Goal: Navigation & Orientation: Find specific page/section

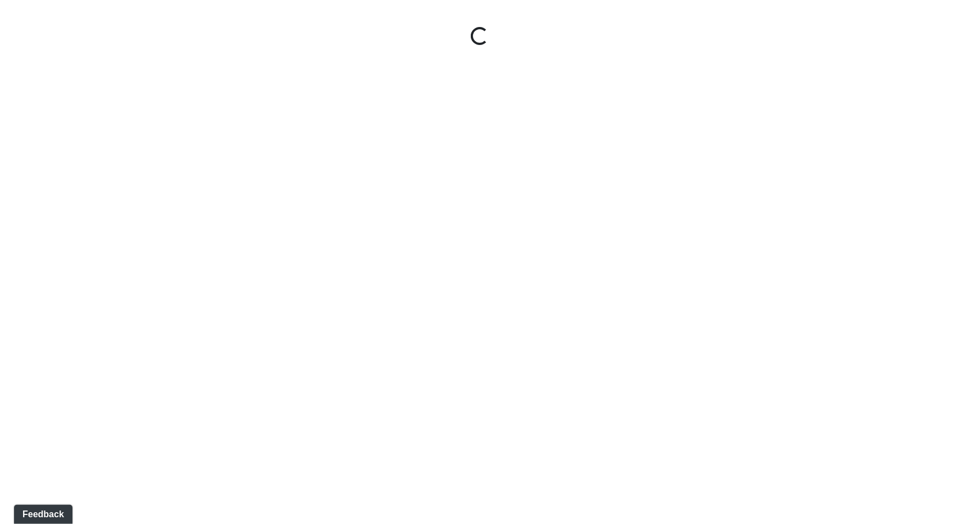
select select "jSbzXF9d96j3rUUmxPYLxy"
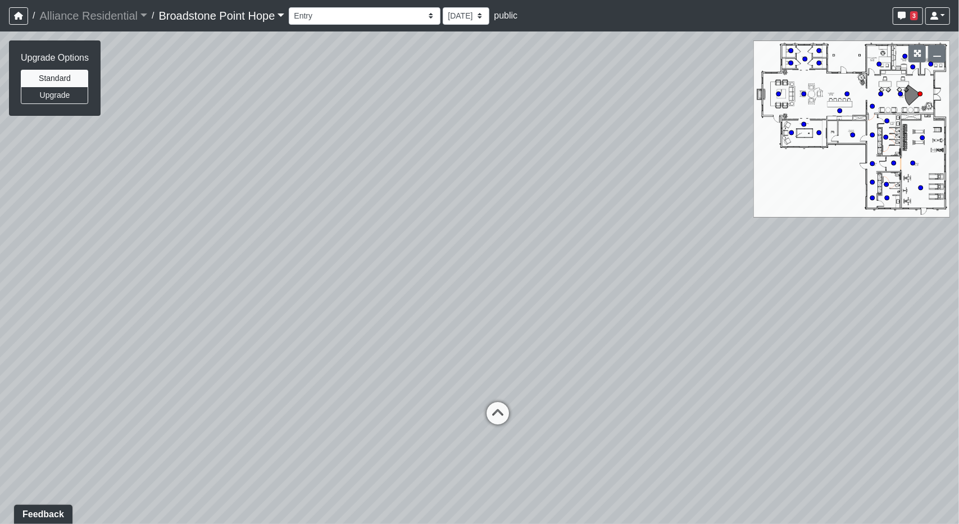
click at [238, 25] on link "Broadstone Point Hope" at bounding box center [222, 15] width 126 height 22
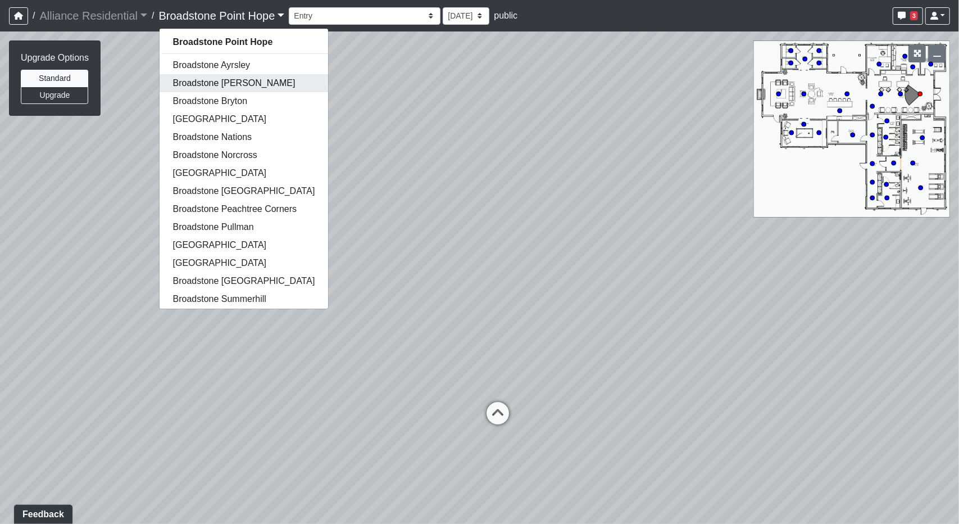
click at [249, 89] on link "Broadstone Birdsong" at bounding box center [244, 83] width 169 height 18
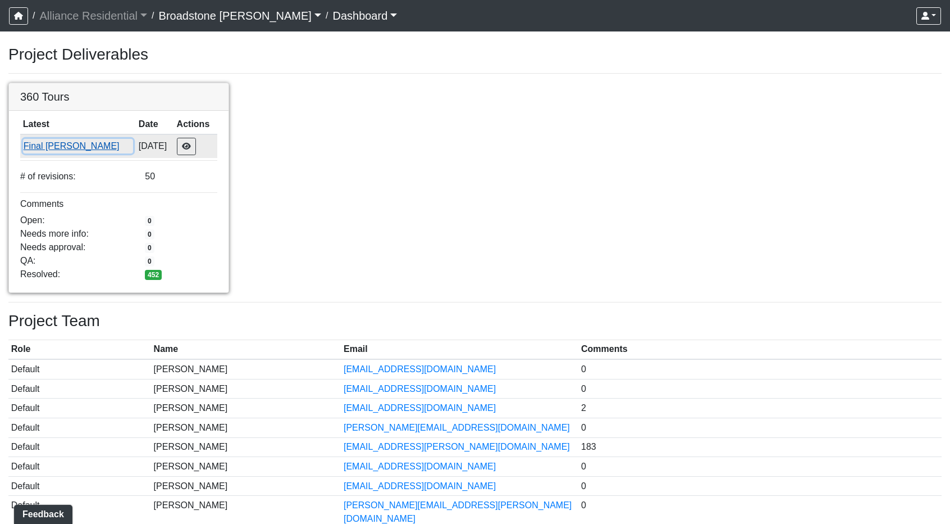
click at [59, 143] on button "Final [PERSON_NAME]" at bounding box center [78, 146] width 110 height 15
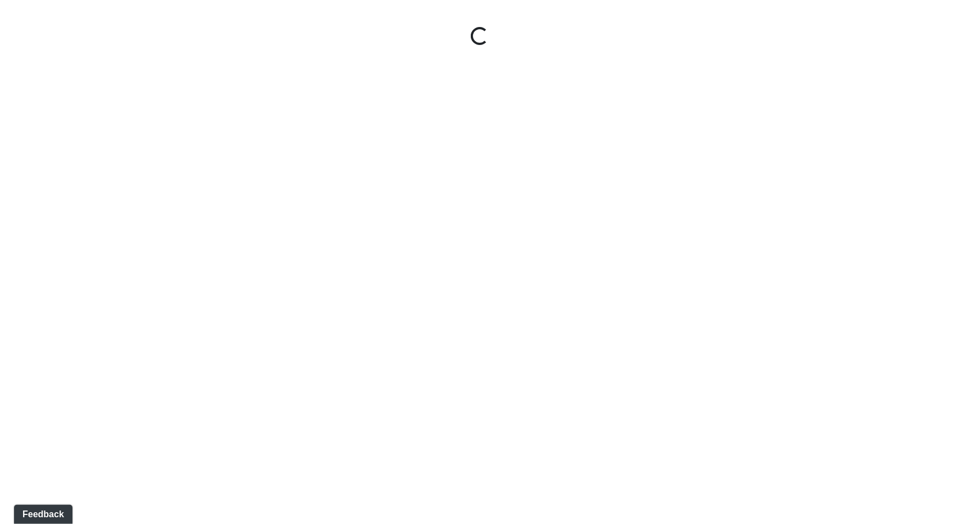
select select "clubroom-entry"
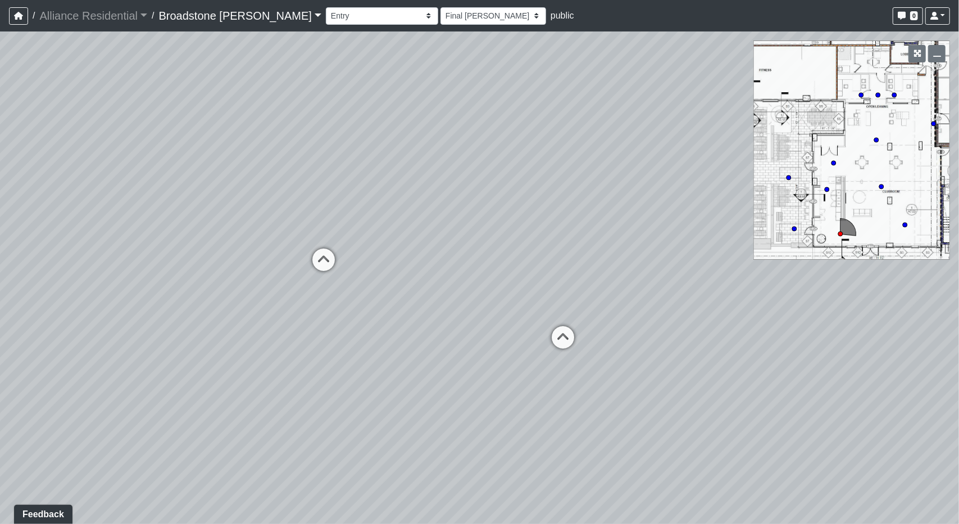
drag, startPoint x: 555, startPoint y: 238, endPoint x: 712, endPoint y: 239, distance: 157.3
click at [715, 240] on div "Loading... Lounge Loading... Barrel Booths Loading... Kitchen Loading... Courty…" at bounding box center [479, 277] width 959 height 492
click at [939, 63] on div at bounding box center [926, 53] width 48 height 26
click at [937, 48] on button "button" at bounding box center [936, 53] width 17 height 17
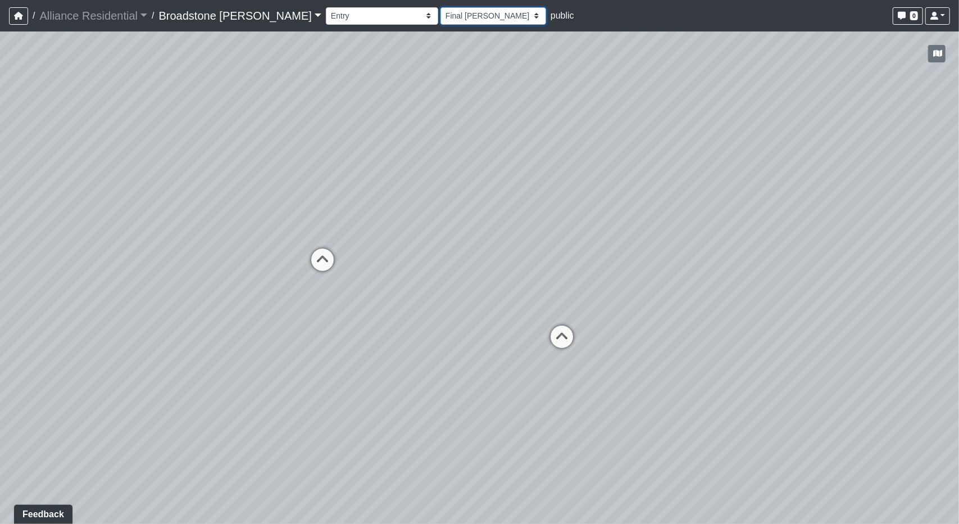
click at [440, 12] on select "Final [PERSON_NAME] [DATE] Final [PERSON_NAME] [DATE] [DATE] [DATE] [DATE] [DAT…" at bounding box center [493, 15] width 106 height 17
select select "[DATE]"
click at [440, 7] on select "Final [PERSON_NAME] [DATE] Final [PERSON_NAME] [DATE] [DATE] [DATE] [DATE] [DAT…" at bounding box center [493, 15] width 106 height 17
select select "clubroom-entry"
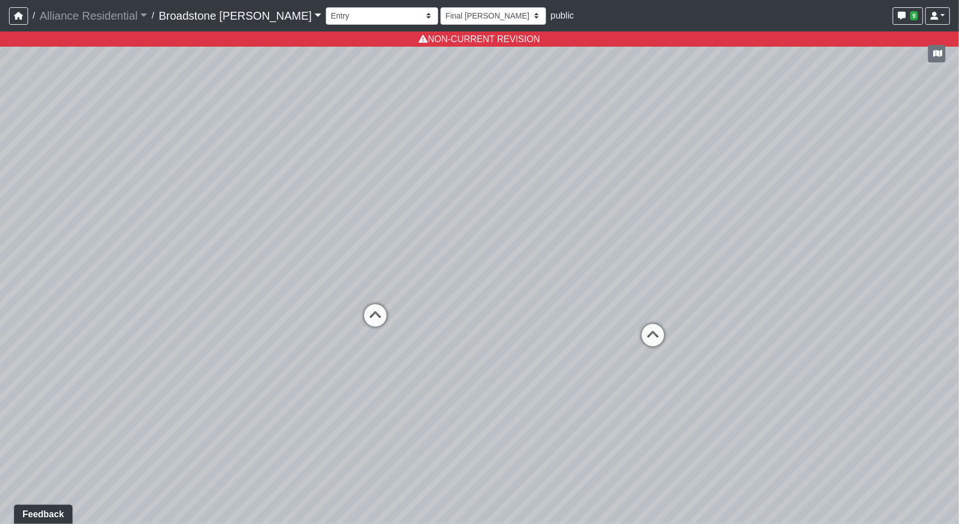
drag, startPoint x: 320, startPoint y: 242, endPoint x: 453, endPoint y: 229, distance: 133.2
click at [453, 229] on div "Loading... Lounge Loading... Barrel Booths Loading... Kitchen Loading... Courty…" at bounding box center [479, 277] width 959 height 492
click at [440, 21] on select "Final [PERSON_NAME] [DATE] Final [PERSON_NAME] [DATE] [DATE] [DATE] [DATE] [DAT…" at bounding box center [493, 15] width 106 height 17
select select "10-25-2021a"
click at [440, 7] on select "Final [PERSON_NAME] [DATE] Final [PERSON_NAME] [DATE] [DATE] [DATE] [DATE] [DAT…" at bounding box center [493, 15] width 106 height 17
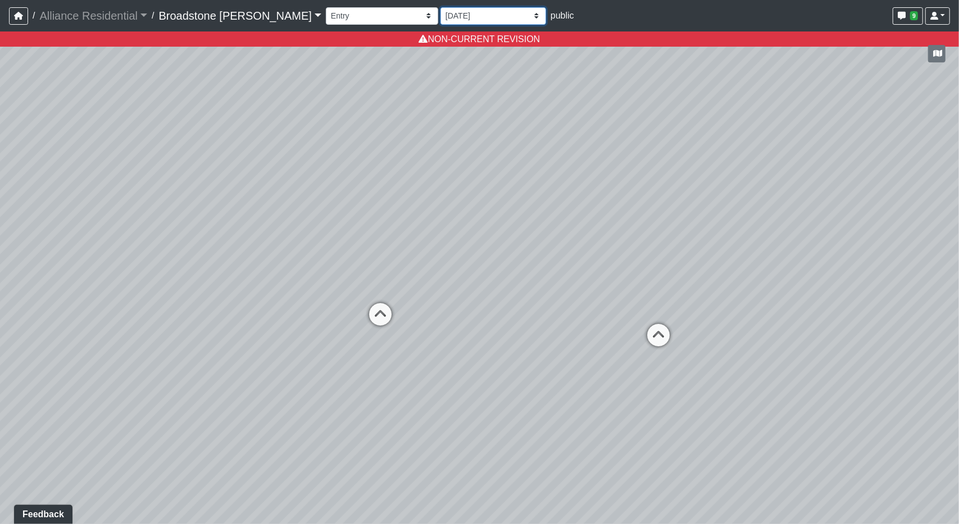
select select "clubroom-entry"
drag, startPoint x: 523, startPoint y: 185, endPoint x: 507, endPoint y: 210, distance: 29.6
click at [507, 210] on div "Loading... Lounge Loading... Barrel Booths Loading... Kitchen Loading... Courty…" at bounding box center [479, 277] width 959 height 492
click at [440, 19] on select "Final [PERSON_NAME] [DATE] Final [PERSON_NAME] [DATE] [DATE] [DATE] [DATE] [DAT…" at bounding box center [493, 15] width 106 height 17
select select "[DATE]"
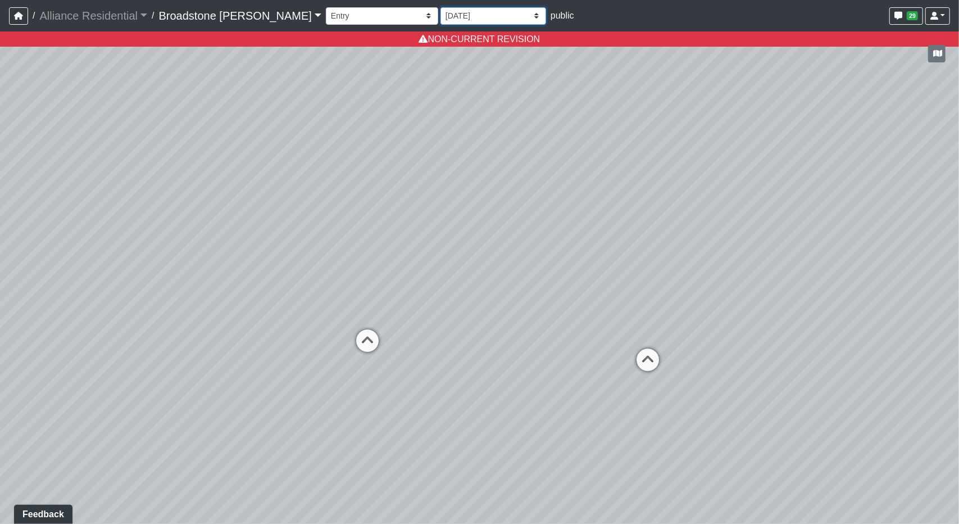
click at [440, 7] on select "Final [PERSON_NAME] [DATE] Final [PERSON_NAME] [DATE] [DATE] [DATE] [DATE] [DAT…" at bounding box center [493, 15] width 106 height 17
select select "clubroom-entry"
click at [440, 24] on select "Final [PERSON_NAME] [DATE] Final [PERSON_NAME] [DATE] [DATE] [DATE] [DATE] [DAT…" at bounding box center [493, 15] width 106 height 17
select select "[DATE]"
click at [440, 7] on select "Final [PERSON_NAME] [DATE] Final [PERSON_NAME] [DATE] [DATE] [DATE] [DATE] [DAT…" at bounding box center [493, 15] width 106 height 17
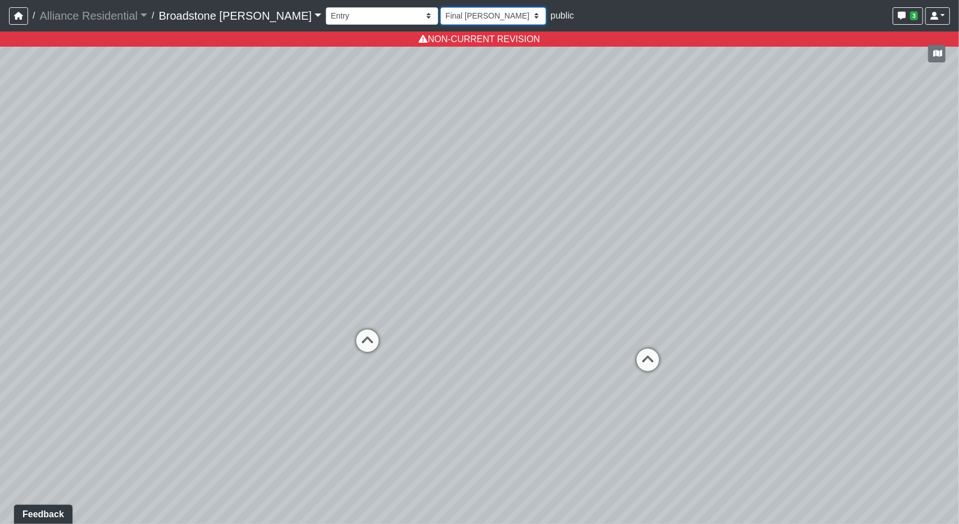
select select "clubroom-entry"
drag, startPoint x: 361, startPoint y: 240, endPoint x: 422, endPoint y: 242, distance: 61.3
click at [422, 242] on div "Loading... Lounge Loading... Barrel Booths Loading... Kitchen Loading... Courty…" at bounding box center [479, 277] width 959 height 492
click at [440, 11] on select "Final [PERSON_NAME] [DATE] Final [PERSON_NAME] [DATE] [DATE] [DATE] [DATE] [DAT…" at bounding box center [493, 15] width 106 height 17
select select "[DATE]"
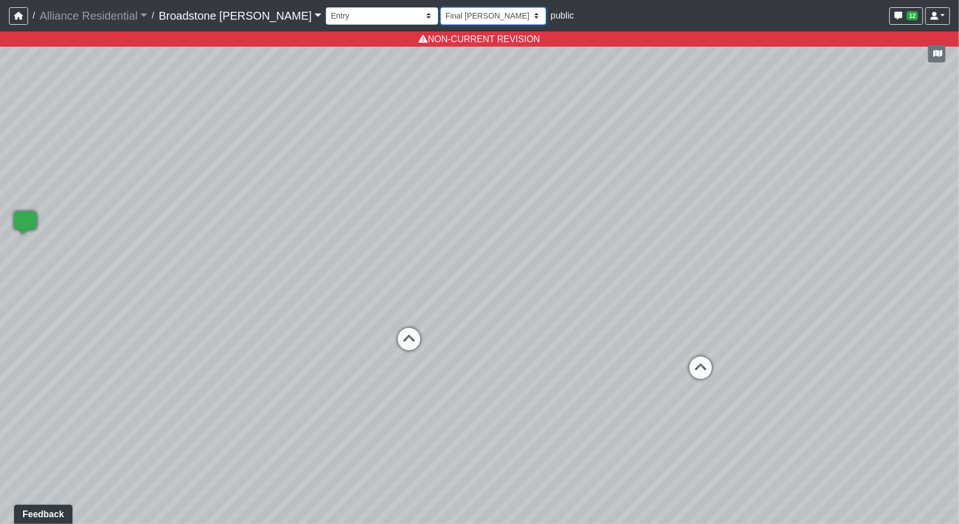
click at [440, 7] on select "Final [PERSON_NAME] [DATE] Final [PERSON_NAME] [DATE] [DATE] [DATE] [DATE] [DAT…" at bounding box center [493, 15] width 106 height 17
select select "clubroom-entry"
drag, startPoint x: 359, startPoint y: 261, endPoint x: 447, endPoint y: 241, distance: 89.8
click at [447, 241] on div "Loading... Lounge Loading... Barrel Booths Loading... Kitchen Loading... Courty…" at bounding box center [479, 277] width 959 height 492
click at [334, 267] on div "Loading... Lounge Loading... Barrel Booths Loading... Kitchen Loading... Courty…" at bounding box center [479, 277] width 959 height 492
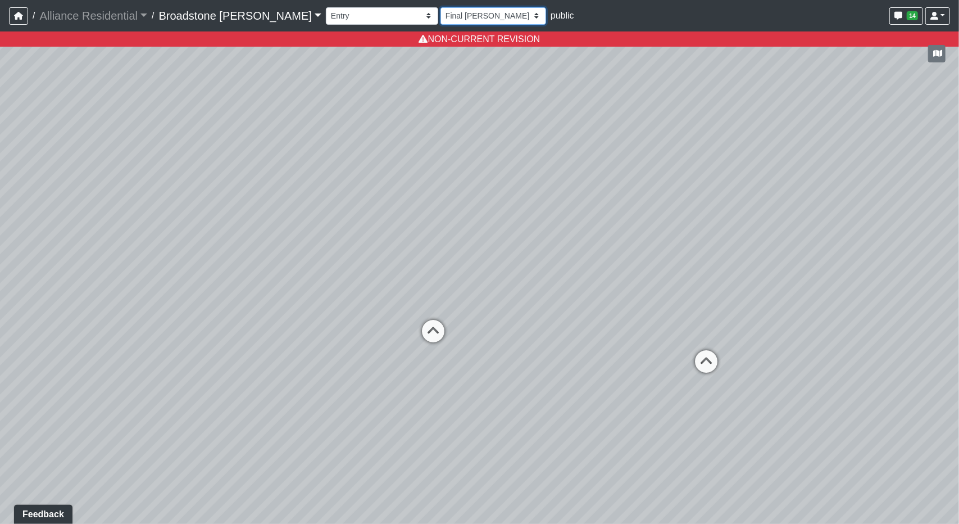
click at [440, 19] on select "Final [PERSON_NAME] [DATE] Final [PERSON_NAME] [DATE] [DATE] [DATE] [DATE] [DAT…" at bounding box center [493, 15] width 106 height 17
select select "[DATE]"
click at [440, 7] on select "Final [PERSON_NAME] [DATE] Final [PERSON_NAME] [DATE] [DATE] [DATE] [DATE] [DAT…" at bounding box center [493, 15] width 106 height 17
select select "clubroom-entry"
select select "[DATE]"
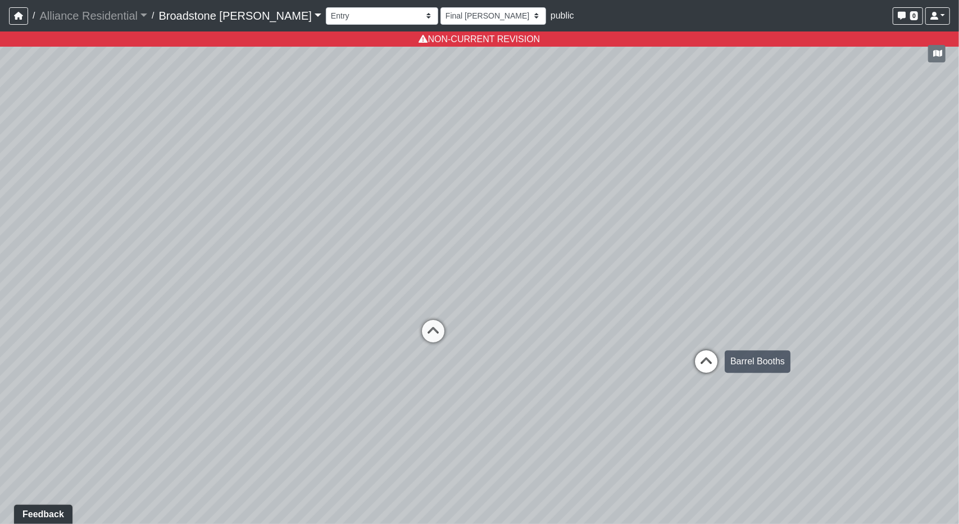
click at [709, 360] on icon at bounding box center [706, 367] width 34 height 34
select select "clubroom-barrel-booths"
drag, startPoint x: 235, startPoint y: 354, endPoint x: 829, endPoint y: 310, distance: 595.4
click at [829, 310] on div "Loading... Lounge Loading... Barrel Booths Loading... Kitchen Loading... Courty…" at bounding box center [479, 277] width 959 height 492
drag, startPoint x: 814, startPoint y: 260, endPoint x: 447, endPoint y: 4, distance: 448.0
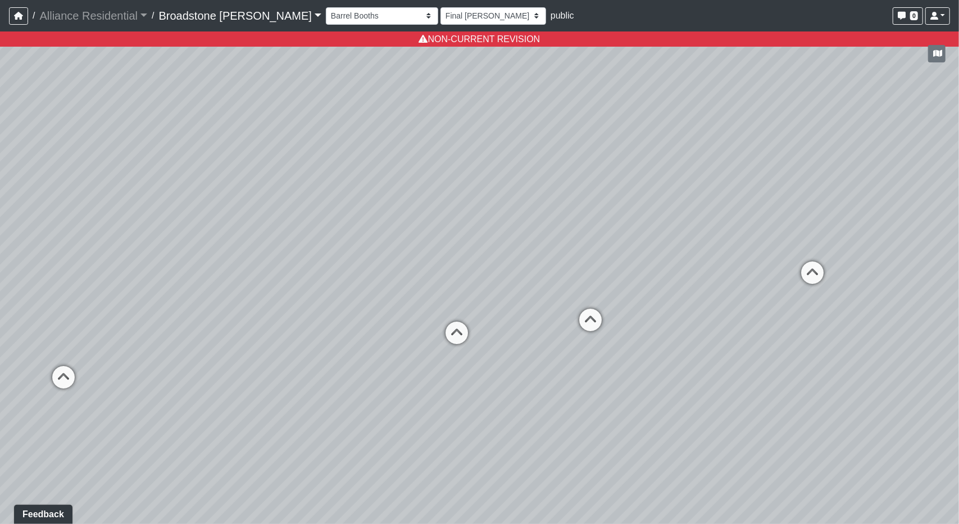
click at [747, 321] on div "Loading... Lounge Loading... Barrel Booths Loading... Kitchen Loading... Courty…" at bounding box center [479, 277] width 959 height 492
click at [331, 20] on select "Barrel Booths Entry Hallway Kitchen Leasing Desks Leasing Hallway Leasing Offic…" at bounding box center [382, 15] width 112 height 17
click at [440, 19] on select "Final [PERSON_NAME] [DATE] Final [PERSON_NAME] [DATE] [DATE] [DATE] [DATE] [DAT…" at bounding box center [493, 15] width 106 height 17
click at [440, 7] on select "Final [PERSON_NAME] [DATE] Final [PERSON_NAME] [DATE] [DATE] [DATE] [DATE] [DAT…" at bounding box center [493, 15] width 106 height 17
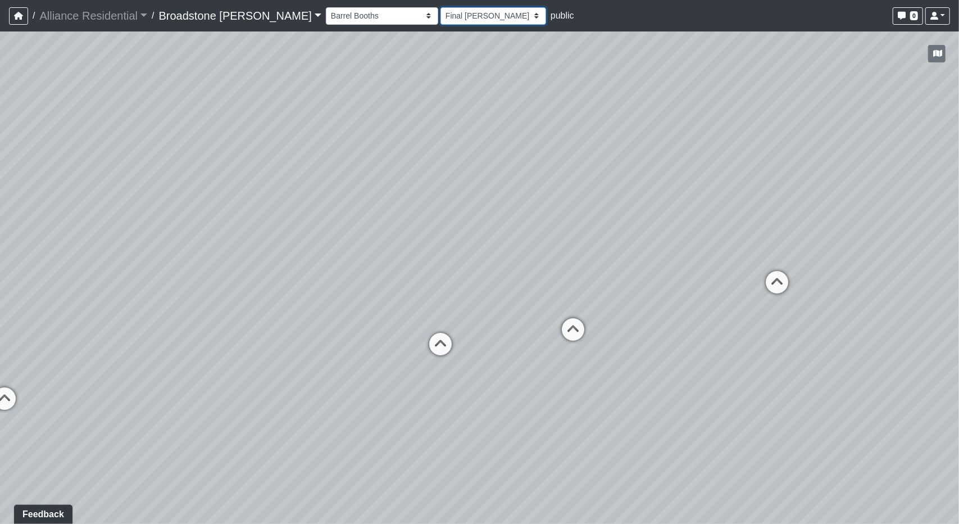
click at [440, 21] on select "Final [PERSON_NAME] [DATE] Final [PERSON_NAME] [DATE] [DATE] [DATE] [DATE] [DAT…" at bounding box center [493, 15] width 106 height 17
click at [440, 7] on select "Final [PERSON_NAME] [DATE] Final [PERSON_NAME] [DATE] [DATE] [DATE] [DATE] [DAT…" at bounding box center [493, 15] width 106 height 17
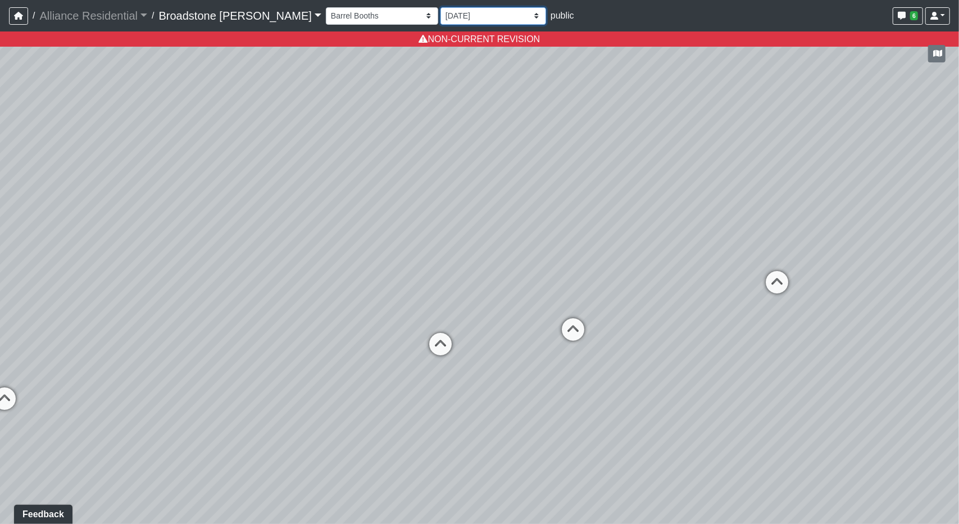
click at [440, 20] on select "Final [PERSON_NAME] [DATE] Final [PERSON_NAME] [DATE] [DATE] [DATE] [DATE] [DAT…" at bounding box center [493, 15] width 106 height 17
click at [440, 7] on select "Final [PERSON_NAME] [DATE] Final [PERSON_NAME] [DATE] [DATE] [DATE] [DATE] [DAT…" at bounding box center [493, 15] width 106 height 17
click at [440, 20] on select "Final [PERSON_NAME] [DATE] Final [PERSON_NAME] [DATE] [DATE] [DATE] [DATE] [DAT…" at bounding box center [493, 15] width 106 height 17
click at [440, 7] on select "Final [PERSON_NAME] [DATE] Final [PERSON_NAME] [DATE] [DATE] [DATE] [DATE] [DAT…" at bounding box center [493, 15] width 106 height 17
click at [440, 10] on select "Final [PERSON_NAME] [DATE] Final [PERSON_NAME] [DATE] [DATE] [DATE] [DATE] [DAT…" at bounding box center [493, 15] width 106 height 17
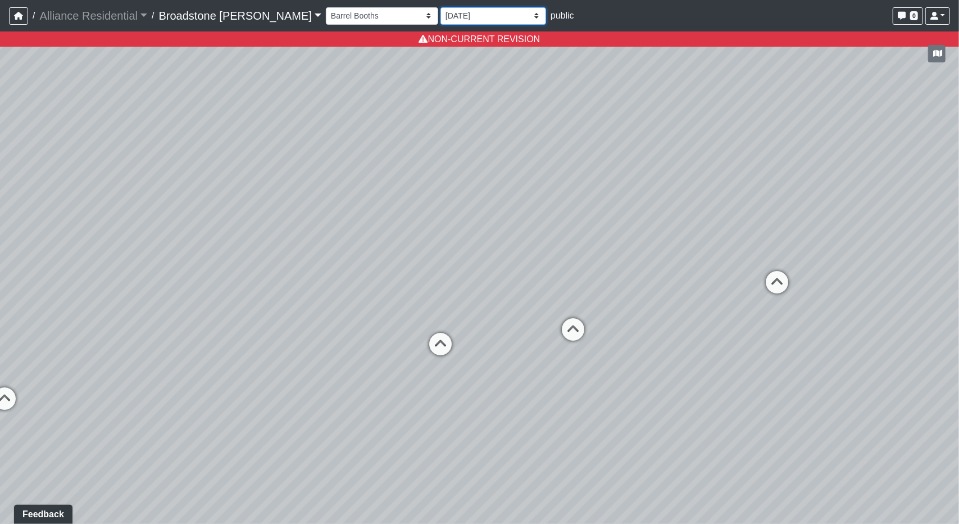
click at [440, 7] on select "Final [PERSON_NAME] [DATE] Final [PERSON_NAME] [DATE] [DATE] [DATE] [DATE] [DAT…" at bounding box center [493, 15] width 106 height 17
click at [446, 17] on select "Final [PERSON_NAME] [DATE] Final [PERSON_NAME] [DATE] [DATE] [DATE] [DATE] [DAT…" at bounding box center [493, 15] width 106 height 17
click at [440, 7] on select "Final [PERSON_NAME] [DATE] Final [PERSON_NAME] [DATE] [DATE] [DATE] [DATE] [DAT…" at bounding box center [493, 15] width 106 height 17
select select "10-25-2021a"
drag, startPoint x: 655, startPoint y: 307, endPoint x: 571, endPoint y: 312, distance: 84.4
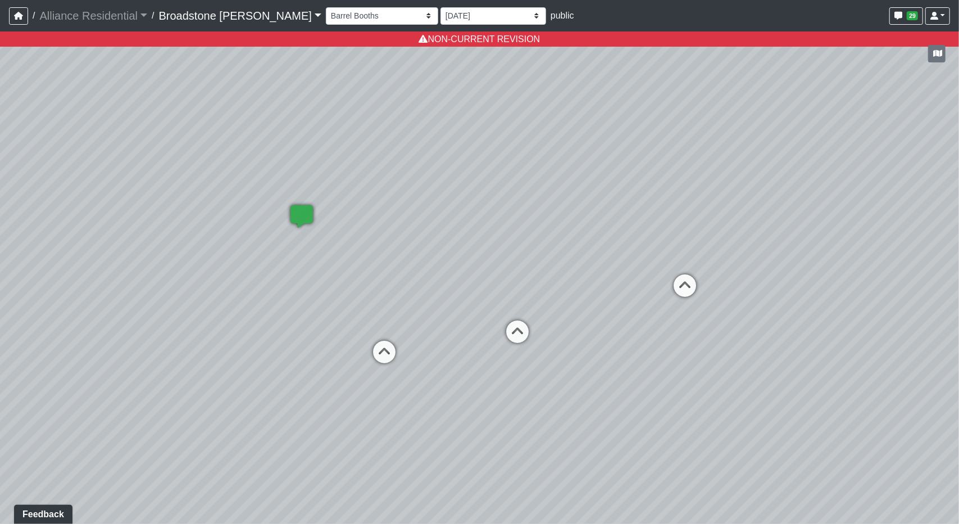
click at [571, 312] on div "Loading... Lounge Loading... Barrel Booths Loading... Kitchen Loading... Courty…" at bounding box center [479, 277] width 959 height 492
drag, startPoint x: 236, startPoint y: 351, endPoint x: 548, endPoint y: 367, distance: 312.8
click at [548, 367] on div "Loading... Lounge Loading... Barrel Booths Loading... Kitchen Loading... Courty…" at bounding box center [479, 277] width 959 height 492
click at [372, 384] on icon at bounding box center [378, 378] width 34 height 34
select select "clubroom-entry"
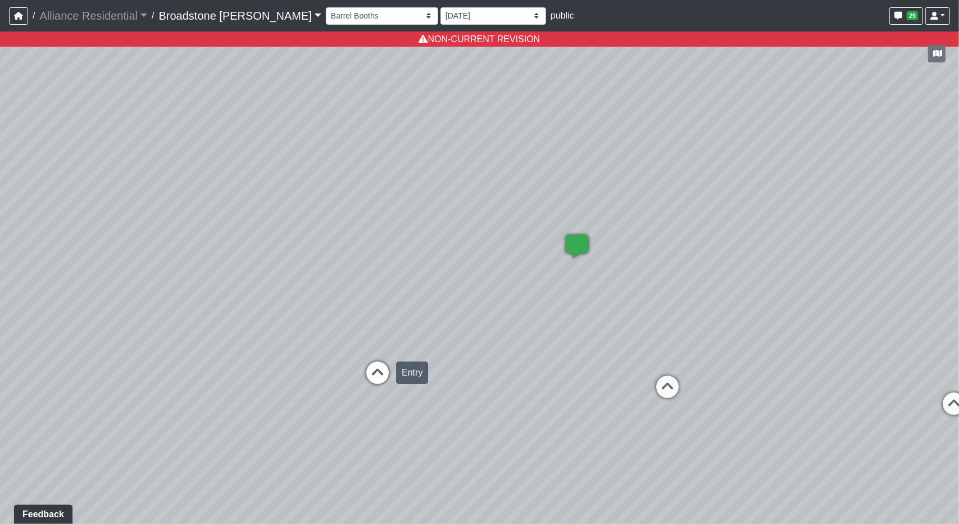
select select "10-25-2021a"
drag, startPoint x: 611, startPoint y: 302, endPoint x: 185, endPoint y: 282, distance: 426.3
click at [185, 282] on div "Loading... Lounge Loading... Barrel Booths Loading... Kitchen Loading... Courty…" at bounding box center [479, 277] width 959 height 492
drag, startPoint x: 646, startPoint y: 283, endPoint x: 361, endPoint y: 280, distance: 284.8
click at [361, 280] on div "Loading... Lounge Loading... Barrel Booths Loading... Kitchen Loading... Courty…" at bounding box center [479, 277] width 959 height 492
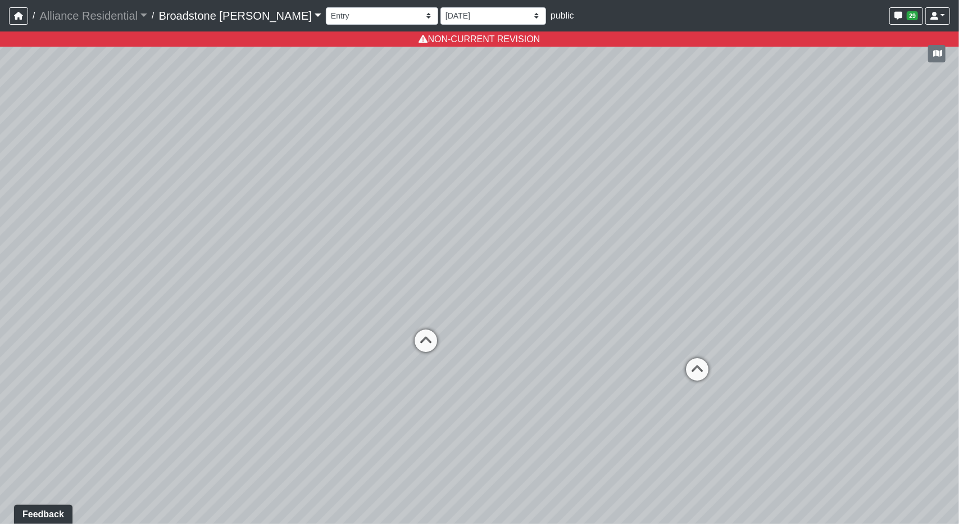
drag, startPoint x: 681, startPoint y: 375, endPoint x: 542, endPoint y: 363, distance: 139.8
click at [542, 363] on div "Loading... Lounge Loading... Barrel Booths Loading... Kitchen Loading... Courty…" at bounding box center [479, 277] width 959 height 492
click at [347, 22] on select "Barrel Booths Entry Hallway Kitchen Leasing Desks Leasing Hallway Leasing Offic…" at bounding box center [382, 15] width 112 height 17
click at [326, 7] on select "Barrel Booths Entry Hallway Kitchen Leasing Desks Leasing Hallway Leasing Offic…" at bounding box center [382, 15] width 112 height 17
select select "co-work-booth-2"
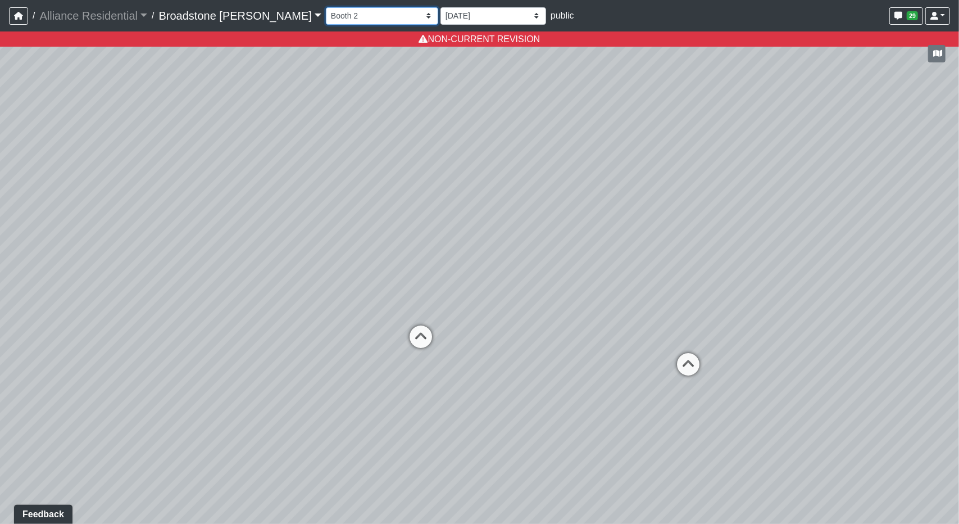
select select "10-25-2021a"
click at [356, 16] on select "Barrel Booths Entry Hallway Kitchen Leasing Desks Leasing Hallway Leasing Offic…" at bounding box center [382, 15] width 112 height 17
click at [326, 7] on select "Barrel Booths Entry Hallway Kitchen Leasing Desks Leasing Hallway Leasing Offic…" at bounding box center [382, 15] width 112 height 17
select select "sky-lounge-entry"
select select "10-25-2021a"
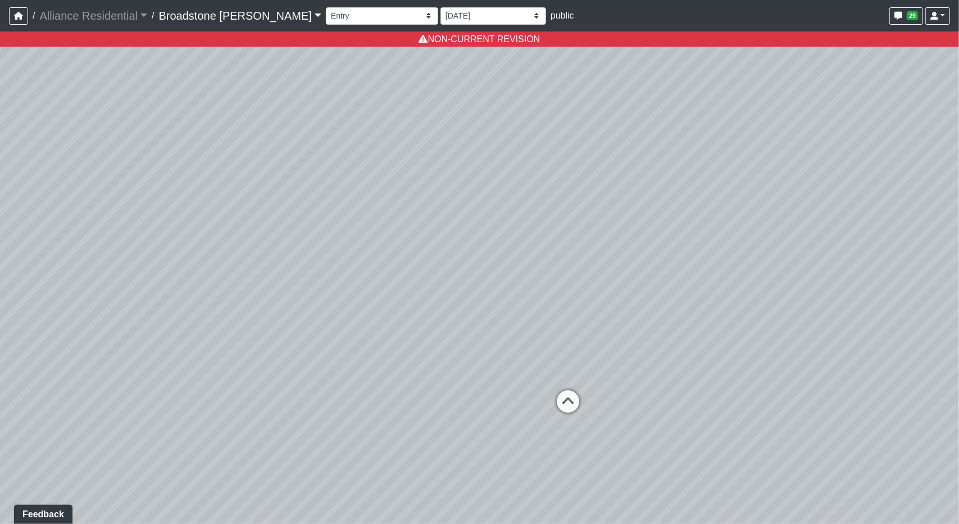
drag, startPoint x: 295, startPoint y: 324, endPoint x: 343, endPoint y: 333, distance: 48.6
click at [343, 333] on div "Loading... Lounge Loading... Barrel Booths Loading... Kitchen Loading... Courty…" at bounding box center [479, 277] width 959 height 492
click at [566, 398] on icon at bounding box center [565, 403] width 34 height 34
select select "sky-lounge-garden-wall"
drag, startPoint x: 260, startPoint y: 276, endPoint x: 743, endPoint y: 216, distance: 487.3
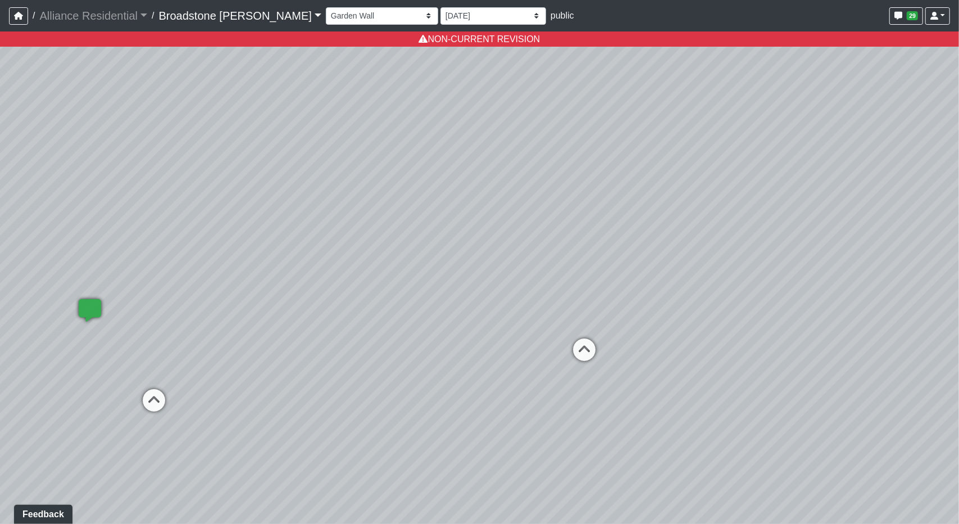
click at [743, 216] on div "Loading... Lounge Loading... Barrel Booths Loading... Kitchen Loading... Courty…" at bounding box center [479, 277] width 959 height 492
drag, startPoint x: 273, startPoint y: 242, endPoint x: 715, endPoint y: 327, distance: 449.8
click at [715, 327] on div "Loading... Lounge Loading... Barrel Booths Loading... Kitchen Loading... Courty…" at bounding box center [479, 277] width 959 height 492
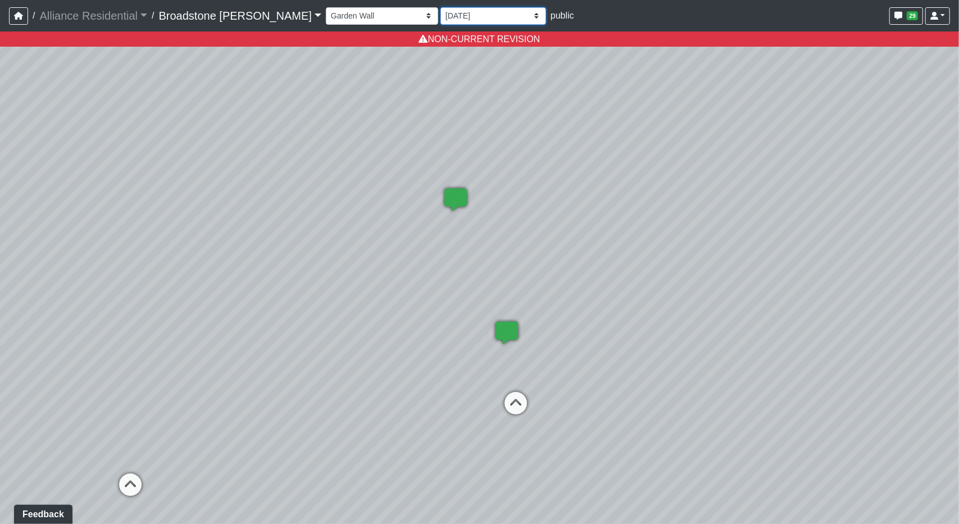
click at [440, 22] on select "Final [PERSON_NAME] [DATE] Final [PERSON_NAME] [DATE] [DATE] [DATE] [DATE] [DAT…" at bounding box center [493, 15] width 106 height 17
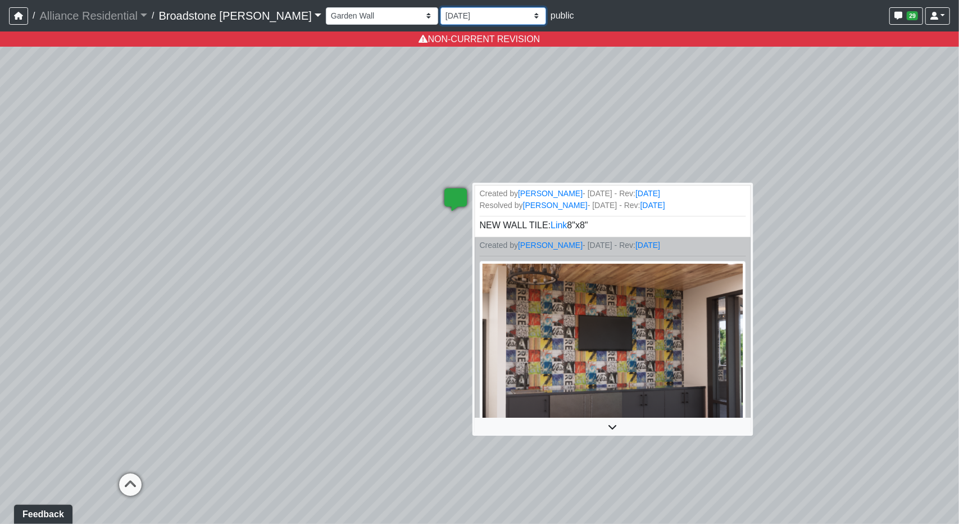
select select "[DATE]"
click at [440, 7] on select "Final [PERSON_NAME] [DATE] Final [PERSON_NAME] [DATE] [DATE] [DATE] [DATE] [DAT…" at bounding box center [493, 15] width 106 height 17
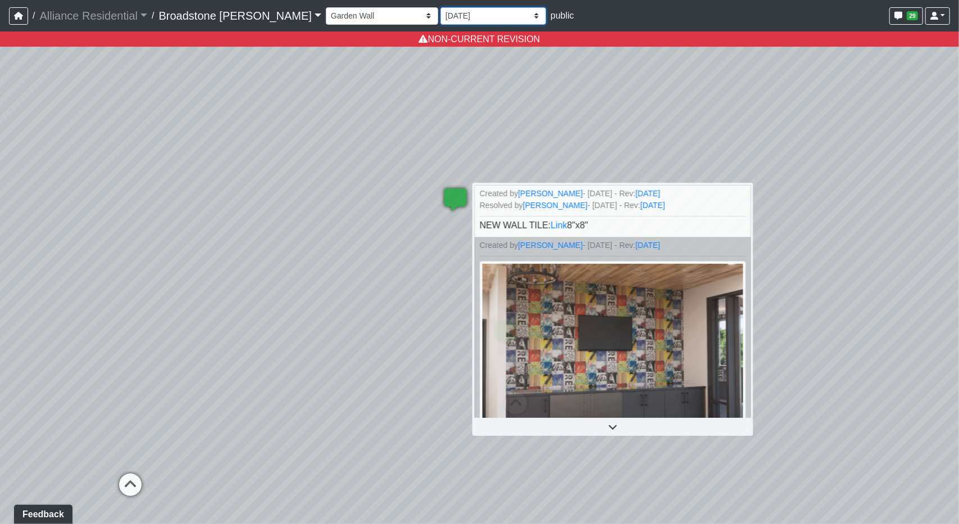
select select "sky-lounge-garden-wall"
select select "[DATE]"
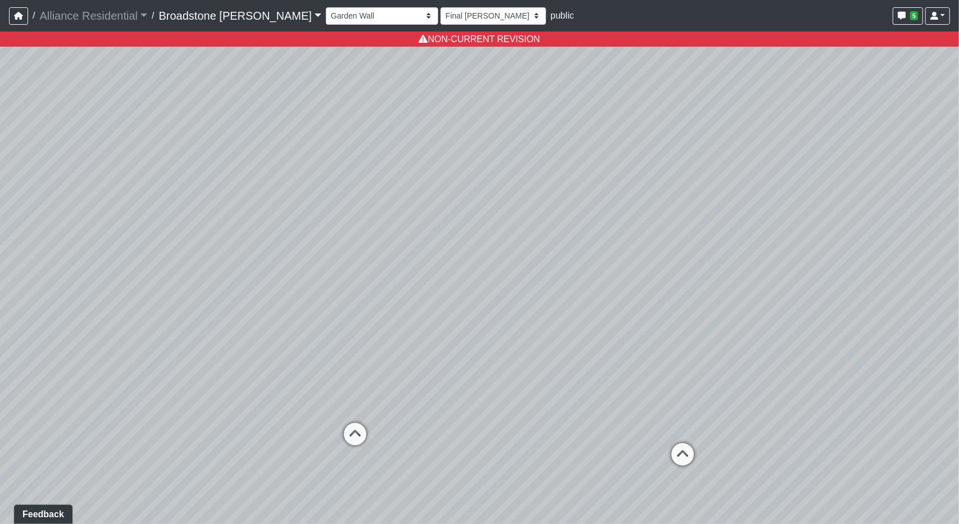
drag, startPoint x: 418, startPoint y: 154, endPoint x: 258, endPoint y: 211, distance: 169.1
click at [258, 211] on div "Loading... Lounge Loading... Barrel Booths Loading... Kitchen Loading... Courty…" at bounding box center [479, 277] width 959 height 492
click at [406, 442] on icon at bounding box center [401, 447] width 34 height 34
select select "sky-lounge-kitchen"
drag, startPoint x: 309, startPoint y: 355, endPoint x: 907, endPoint y: 241, distance: 608.4
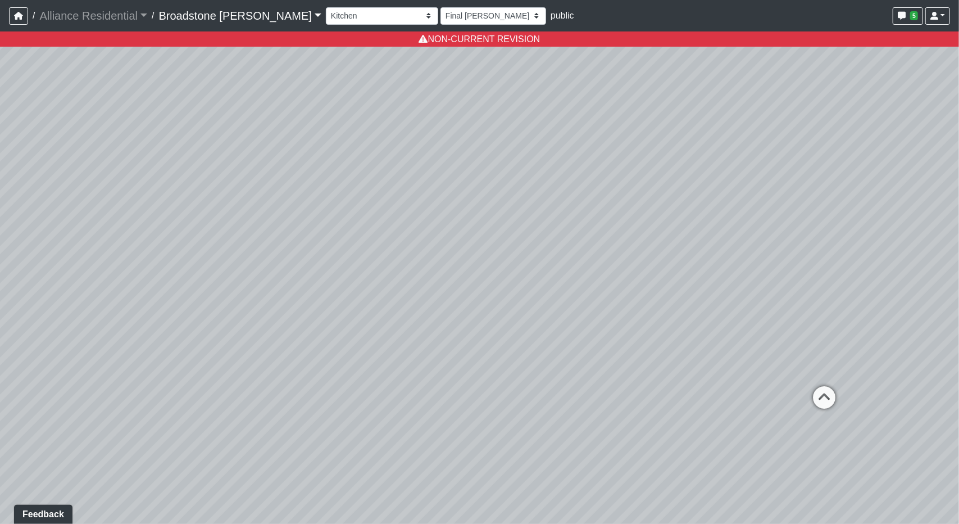
click at [907, 241] on div "Loading... Lounge Loading... Barrel Booths Loading... Kitchen Loading... Courty…" at bounding box center [479, 277] width 959 height 492
drag, startPoint x: 627, startPoint y: 319, endPoint x: 768, endPoint y: 345, distance: 143.3
click at [768, 345] on div "Loading... Lounge Loading... Barrel Booths Loading... Kitchen Loading... Courty…" at bounding box center [479, 277] width 959 height 492
drag, startPoint x: 298, startPoint y: 307, endPoint x: 773, endPoint y: 120, distance: 511.0
click at [759, 121] on div "Loading... Lounge Loading... Barrel Booths Loading... Kitchen Loading... Courty…" at bounding box center [479, 277] width 959 height 492
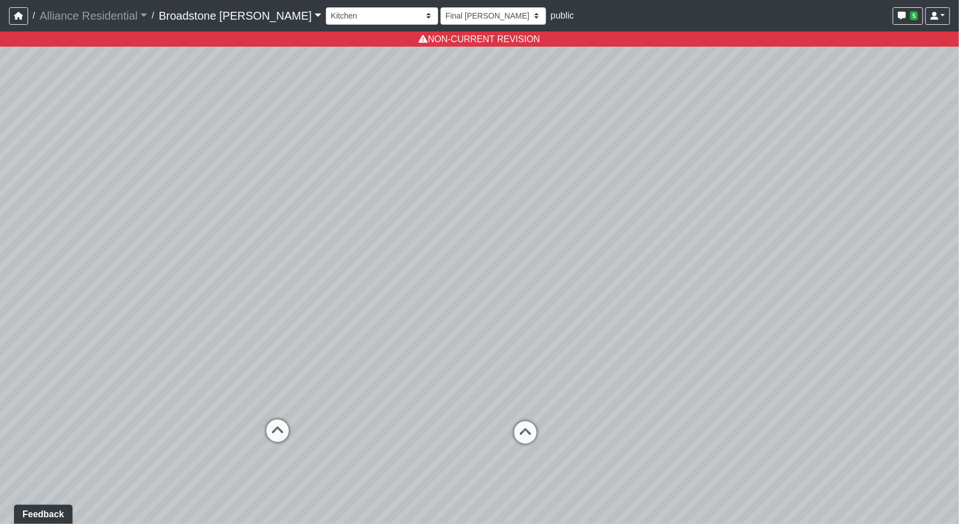
drag, startPoint x: 540, startPoint y: 149, endPoint x: 334, endPoint y: 322, distance: 269.1
click at [334, 322] on div "Loading... Lounge Loading... Barrel Booths Loading... Kitchen Loading... Courty…" at bounding box center [479, 277] width 959 height 492
click at [440, 17] on select "Final [PERSON_NAME] [DATE] Final [PERSON_NAME] [DATE] [DATE] [DATE] [DATE] [DAT…" at bounding box center [493, 15] width 106 height 17
select select "7jBigAiFtsMcQ7cKMjSpC9"
click at [440, 7] on select "Final [PERSON_NAME] [DATE] Final [PERSON_NAME] [DATE] [DATE] [DATE] [DATE] [DAT…" at bounding box center [493, 15] width 106 height 17
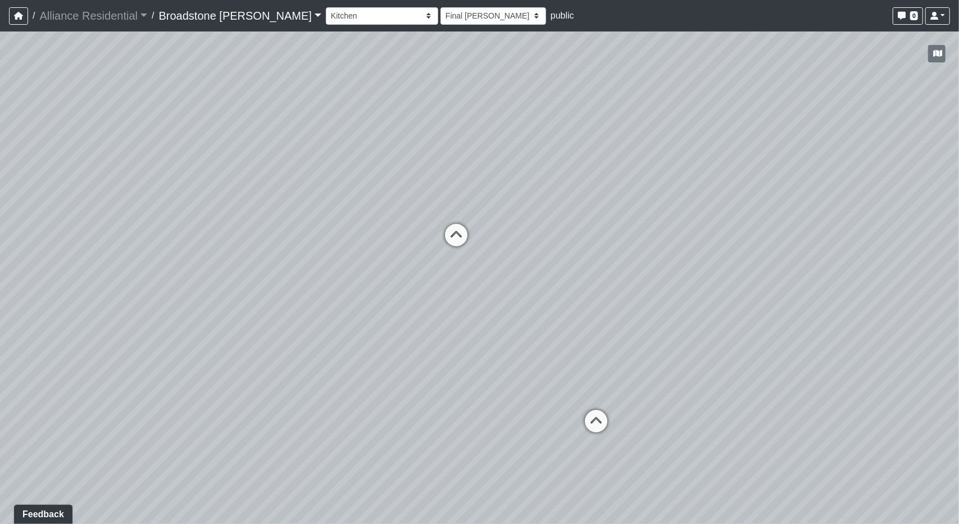
drag, startPoint x: 680, startPoint y: 178, endPoint x: 890, endPoint y: 110, distance: 220.8
click at [890, 110] on div "Loading... Lounge Loading... Barrel Booths Loading... Kitchen Loading... Courty…" at bounding box center [479, 277] width 959 height 492
drag, startPoint x: 784, startPoint y: 247, endPoint x: 333, endPoint y: 208, distance: 452.7
click at [333, 208] on div "Loading... Lounge Loading... Barrel Booths Loading... Kitchen Loading... Courty…" at bounding box center [479, 277] width 959 height 492
drag, startPoint x: 727, startPoint y: 205, endPoint x: 799, endPoint y: 241, distance: 80.4
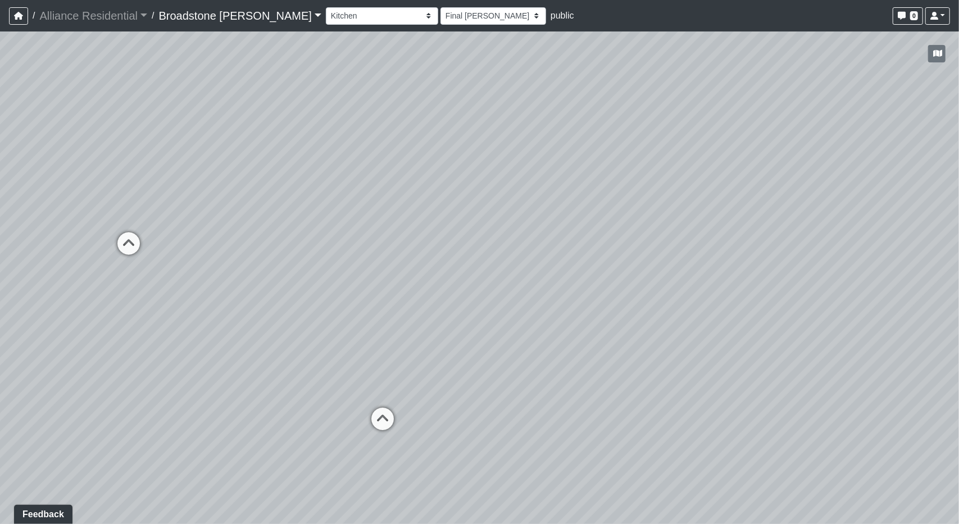
click at [799, 241] on div "Loading... Lounge Loading... Barrel Booths Loading... Kitchen Loading... Courty…" at bounding box center [479, 277] width 959 height 492
click at [387, 407] on icon at bounding box center [387, 424] width 34 height 34
select select "sky-lounge-garden-wall"
drag, startPoint x: 302, startPoint y: 313, endPoint x: 810, endPoint y: 345, distance: 508.8
click at [810, 345] on div "Loading... Lounge Loading... Barrel Booths Loading... Kitchen Loading... Courty…" at bounding box center [479, 277] width 959 height 492
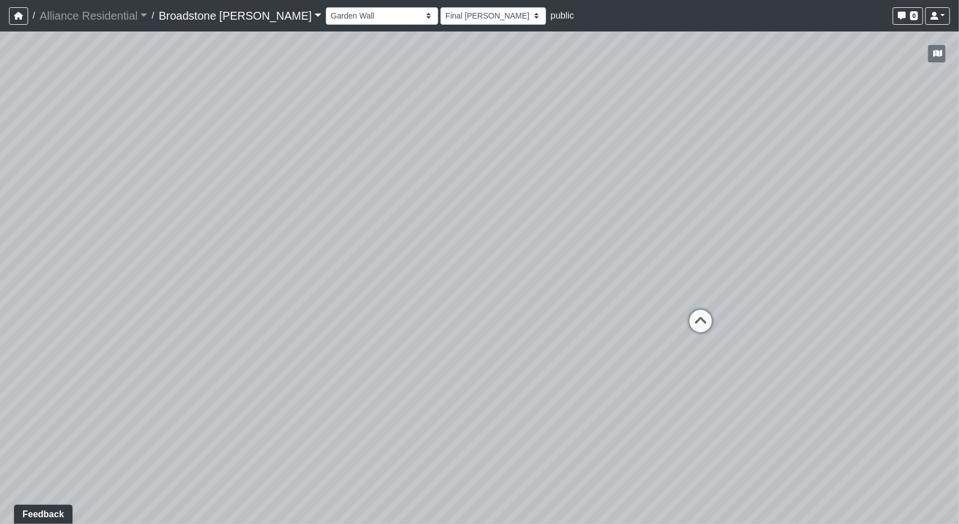
drag, startPoint x: 273, startPoint y: 328, endPoint x: 693, endPoint y: 374, distance: 422.6
click at [693, 374] on div "Loading... Lounge Loading... Barrel Booths Loading... Kitchen Loading... Courty…" at bounding box center [479, 277] width 959 height 492
drag, startPoint x: 338, startPoint y: 351, endPoint x: 841, endPoint y: 242, distance: 515.4
click at [839, 243] on div "Loading... Lounge Loading... Barrel Booths Loading... Kitchen Loading... Courty…" at bounding box center [479, 277] width 959 height 492
drag, startPoint x: 390, startPoint y: 223, endPoint x: 589, endPoint y: 374, distance: 249.9
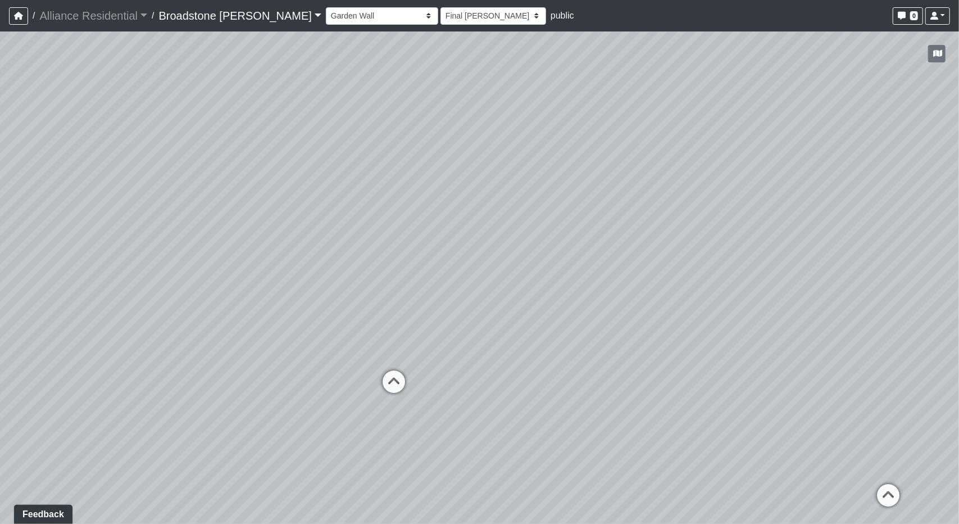
click at [589, 374] on div "Loading... Lounge Loading... Barrel Booths Loading... Kitchen Loading... Courty…" at bounding box center [479, 277] width 959 height 492
drag, startPoint x: 594, startPoint y: 280, endPoint x: 957, endPoint y: 251, distance: 364.0
click at [957, 251] on div "Loading... Lounge Loading... Barrel Booths Loading... Kitchen Loading... Courty…" at bounding box center [479, 277] width 959 height 492
drag, startPoint x: 365, startPoint y: 215, endPoint x: 812, endPoint y: 262, distance: 450.2
click at [812, 262] on div "Loading... Lounge Loading... Barrel Booths Loading... Kitchen Loading... Courty…" at bounding box center [479, 277] width 959 height 492
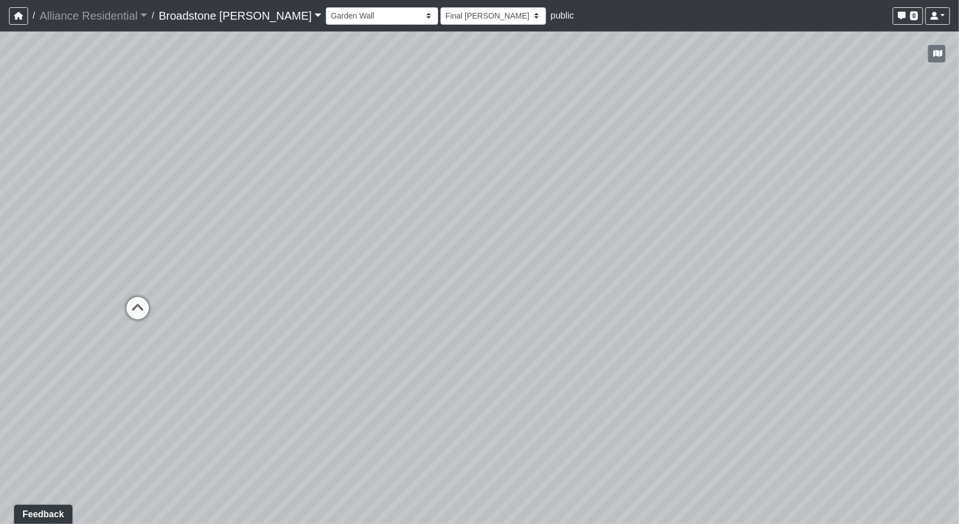
drag, startPoint x: 803, startPoint y: 265, endPoint x: 349, endPoint y: 174, distance: 463.4
click at [349, 174] on div "Loading... Lounge Loading... Barrel Booths Loading... Kitchen Loading... Courty…" at bounding box center [479, 277] width 959 height 492
drag, startPoint x: 736, startPoint y: 178, endPoint x: 560, endPoint y: 245, distance: 188.1
click at [560, 245] on div "Loading... Lounge Loading... Barrel Booths Loading... Kitchen Loading... Courty…" at bounding box center [479, 277] width 959 height 492
click at [345, 17] on select "Barrel Booths Entry Hallway Kitchen Leasing Desks Leasing Hallway Leasing Offic…" at bounding box center [382, 15] width 112 height 17
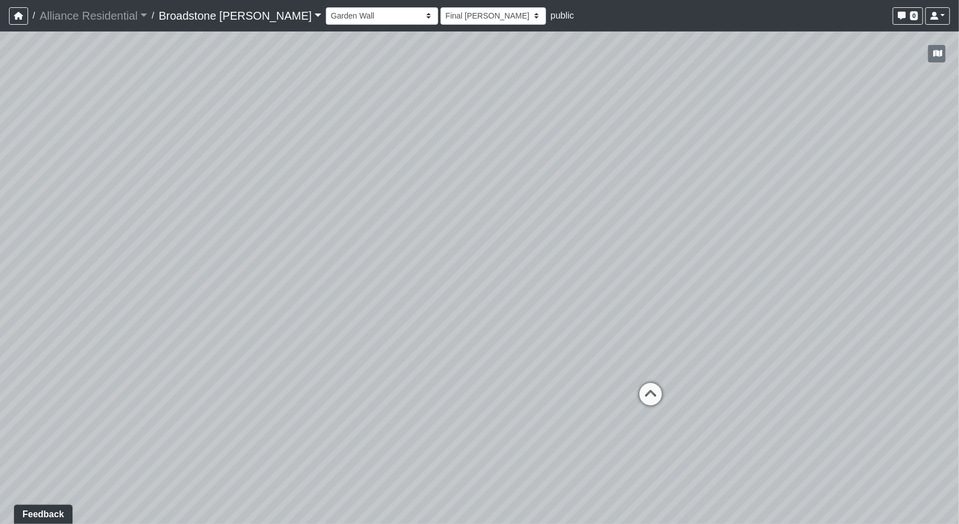
click at [249, 17] on link "Broadstone [PERSON_NAME]" at bounding box center [240, 15] width 162 height 22
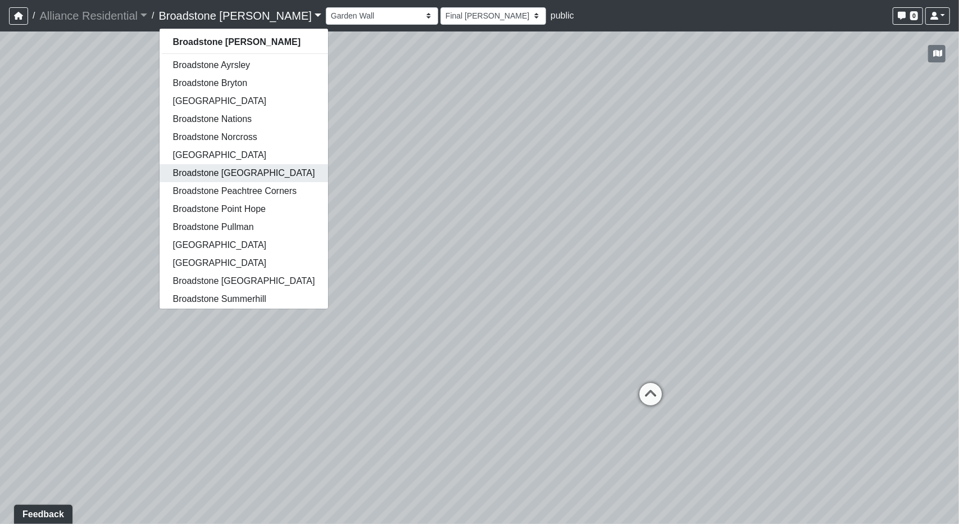
click at [240, 175] on link "Broadstone [GEOGRAPHIC_DATA]" at bounding box center [244, 173] width 169 height 18
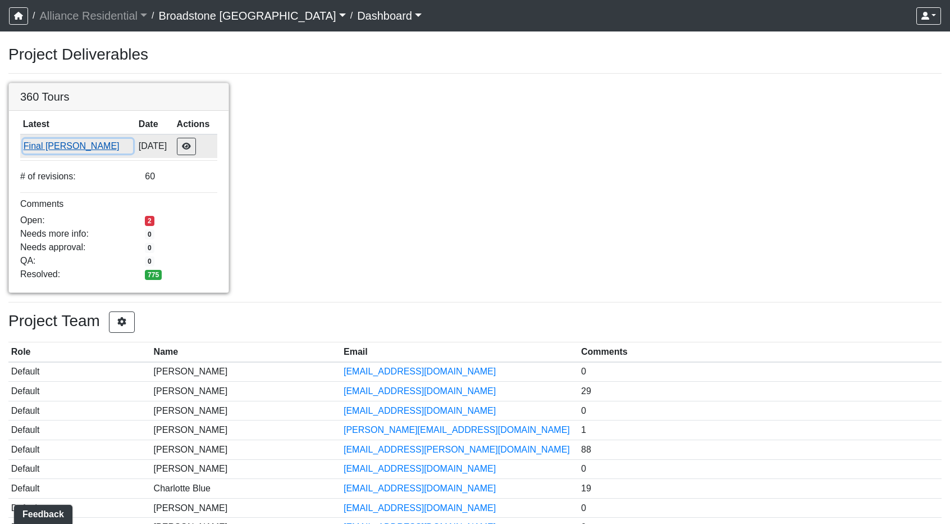
click at [34, 147] on button "Final [PERSON_NAME]" at bounding box center [78, 146] width 110 height 15
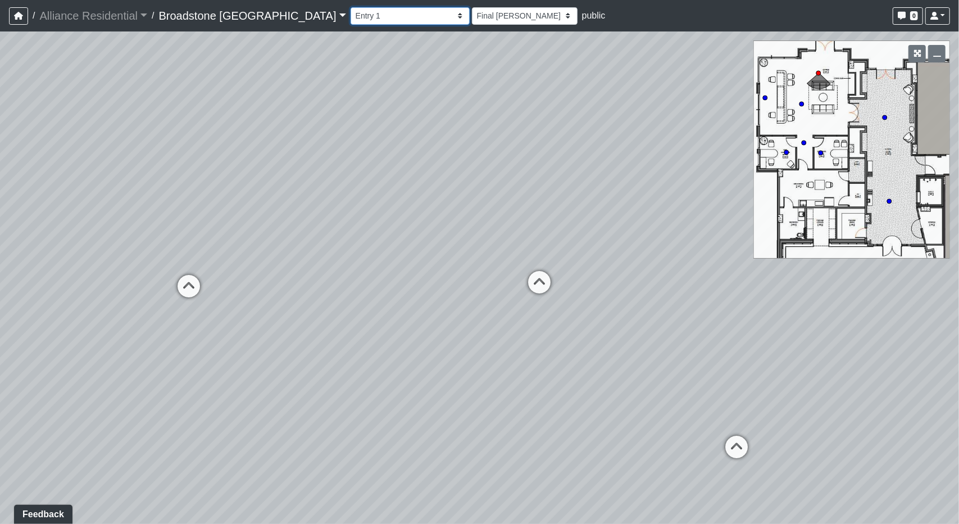
click at [351, 23] on select "Fitness Entry Garage Entry [GEOGRAPHIC_DATA] 2 Bathrooms Counters Hallway Breez…" at bounding box center [410, 15] width 119 height 17
click at [351, 7] on select "Fitness Entry Garage Entry [GEOGRAPHIC_DATA] 2 Bathrooms Counters Hallway Breez…" at bounding box center [410, 15] width 119 height 17
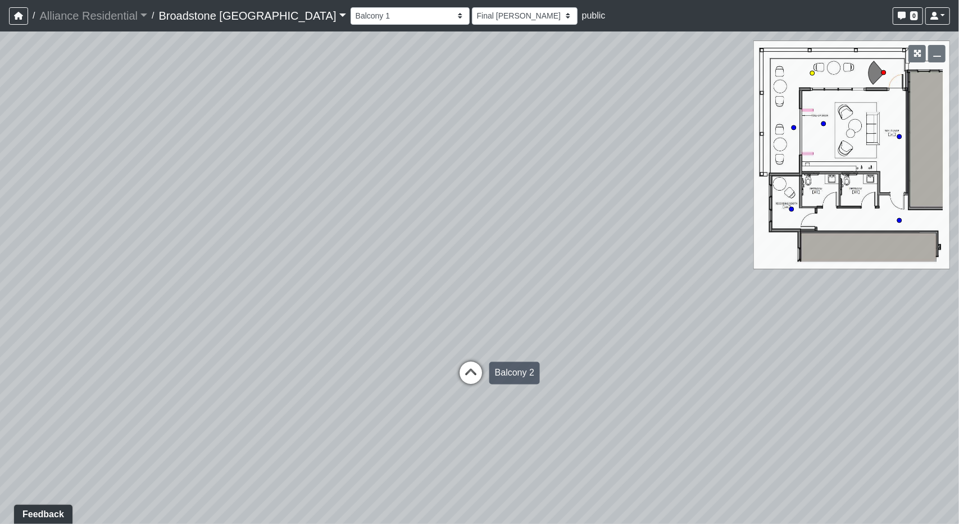
click at [483, 379] on icon at bounding box center [471, 379] width 34 height 34
click at [343, 275] on icon at bounding box center [343, 283] width 34 height 34
drag, startPoint x: 574, startPoint y: 349, endPoint x: 915, endPoint y: 342, distance: 341.6
click at [915, 342] on div "Loading... Lobby 1 Loading... Courtyard 1 - Front Gate Loading... Lobby 2 Loadi…" at bounding box center [479, 277] width 959 height 492
drag, startPoint x: 299, startPoint y: 315, endPoint x: 814, endPoint y: 307, distance: 515.7
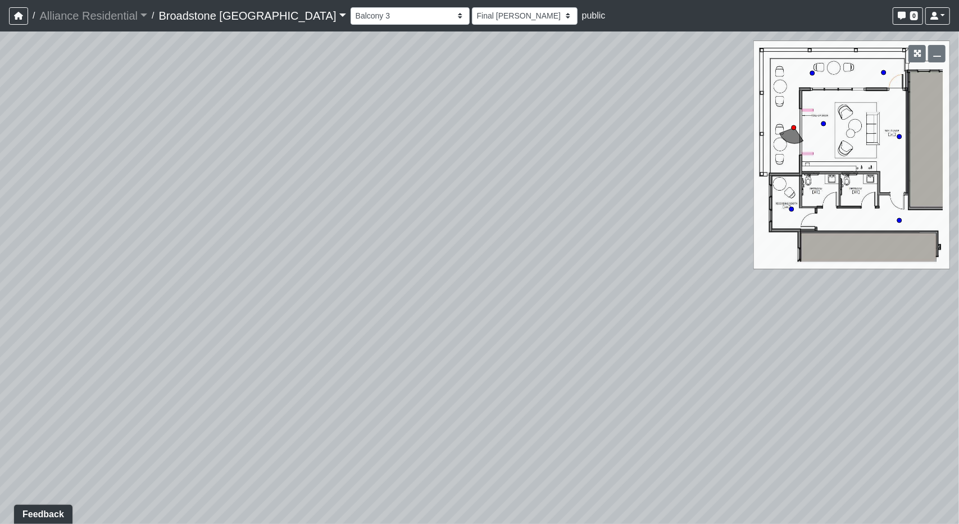
click at [790, 305] on div "Loading... Lobby 1 Loading... Courtyard 1 - Front Gate Loading... Lobby 2 Loadi…" at bounding box center [479, 277] width 959 height 492
click at [477, 502] on icon at bounding box center [475, 514] width 34 height 34
select select "skylounge-counters"
drag, startPoint x: 685, startPoint y: 398, endPoint x: 395, endPoint y: 390, distance: 289.4
click at [395, 390] on div "Loading... Lobby 1 Loading... Courtyard 1 - Front Gate Loading... Lobby 2 Loadi…" at bounding box center [479, 277] width 959 height 492
